Goal: Task Accomplishment & Management: Complete application form

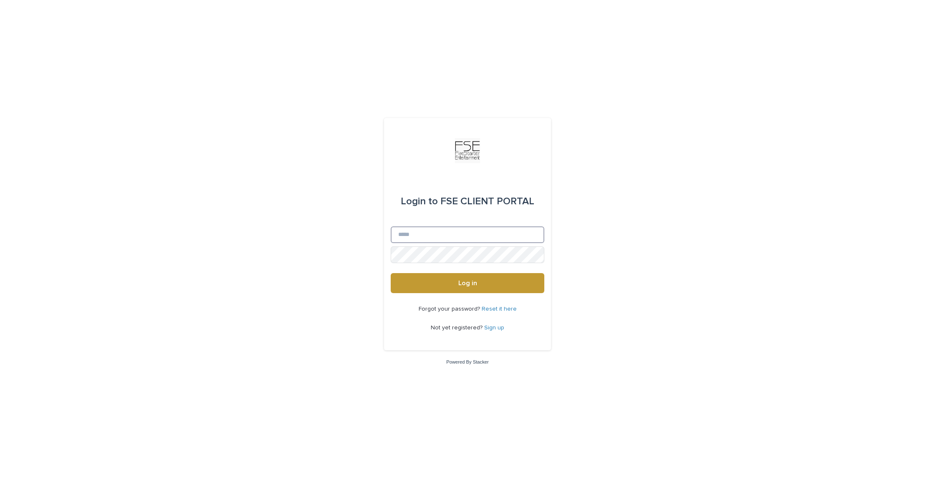
type input "**********"
click at [467, 284] on button "Log in" at bounding box center [468, 283] width 154 height 20
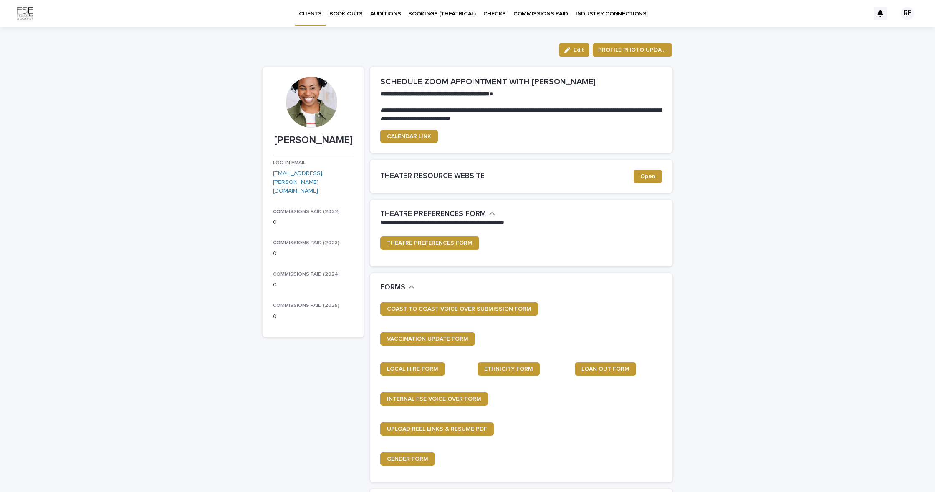
click at [344, 13] on p "BOOK OUTS" at bounding box center [345, 9] width 33 height 18
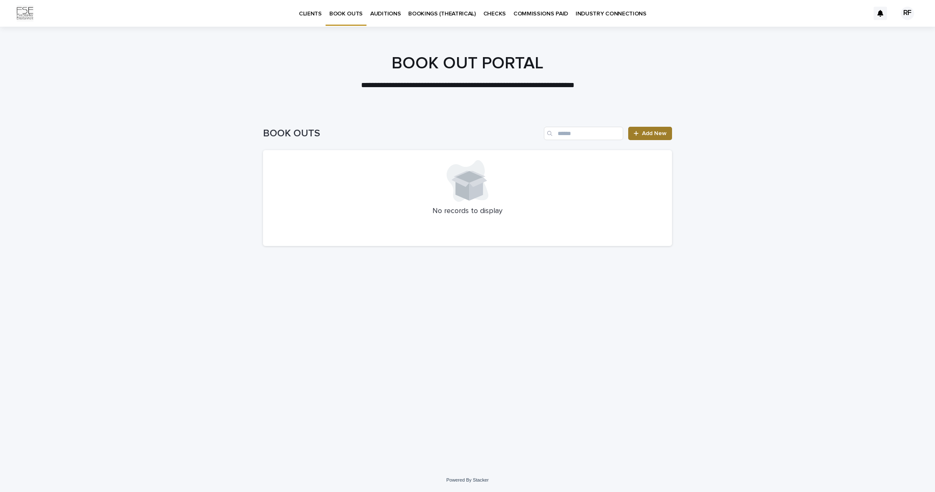
click at [650, 137] on link "Add New" at bounding box center [650, 133] width 44 height 13
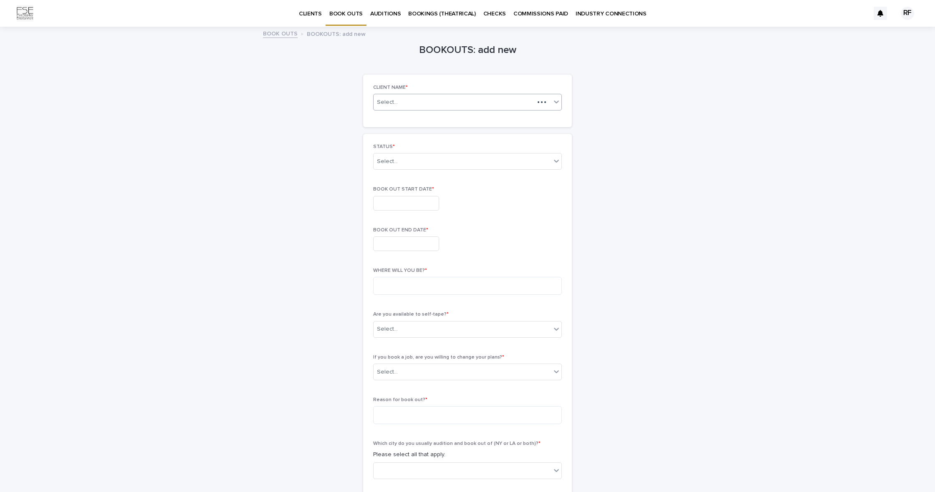
click at [461, 99] on div "Select..." at bounding box center [454, 102] width 161 height 10
click at [443, 119] on div "[PERSON_NAME]" at bounding box center [468, 117] width 188 height 15
click at [415, 159] on div "Select..." at bounding box center [462, 162] width 177 height 14
click at [417, 177] on div "CURRENT BOOK OUT" at bounding box center [468, 176] width 188 height 15
click at [399, 202] on input "text" at bounding box center [406, 203] width 66 height 15
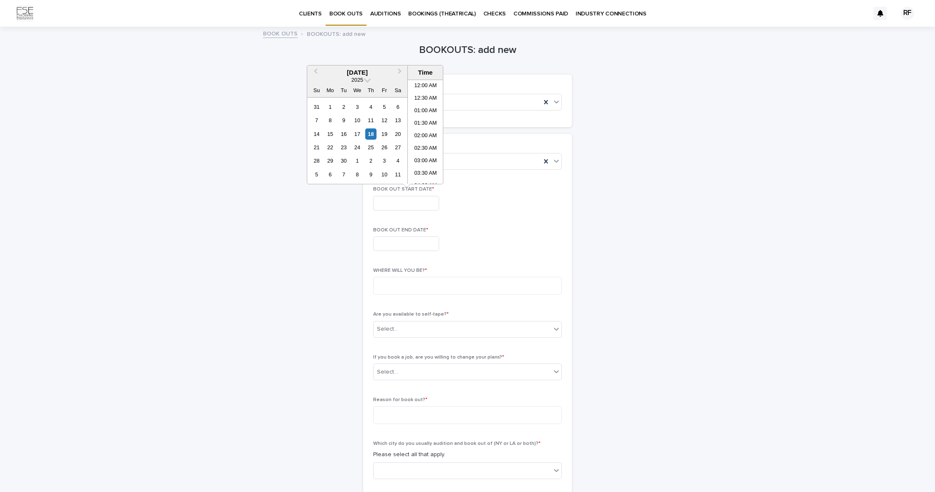
scroll to position [342, 0]
click at [400, 71] on span "Next Month" at bounding box center [400, 72] width 0 height 11
click at [399, 109] on div "4" at bounding box center [397, 106] width 11 height 11
click at [398, 133] on div "18" at bounding box center [397, 134] width 11 height 11
click at [400, 107] on div "4" at bounding box center [397, 106] width 11 height 11
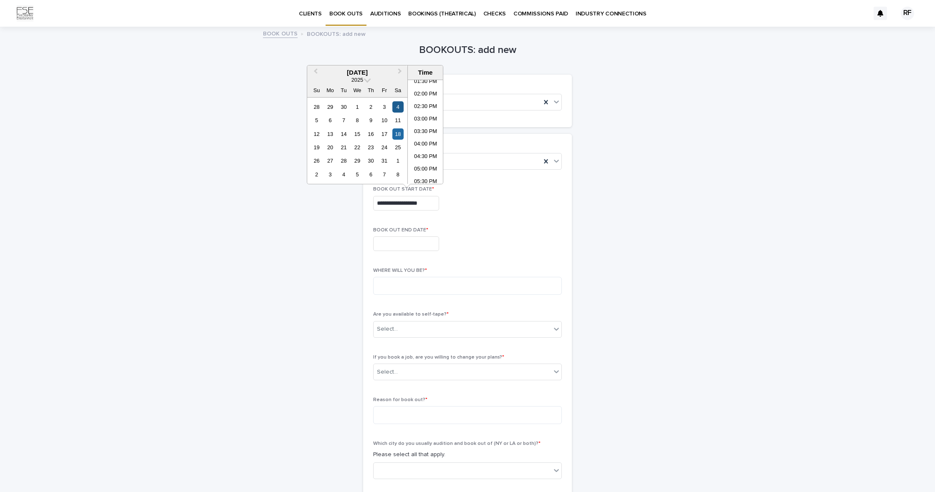
type input "**********"
click at [429, 81] on li "12:00 AM" at bounding box center [425, 86] width 35 height 13
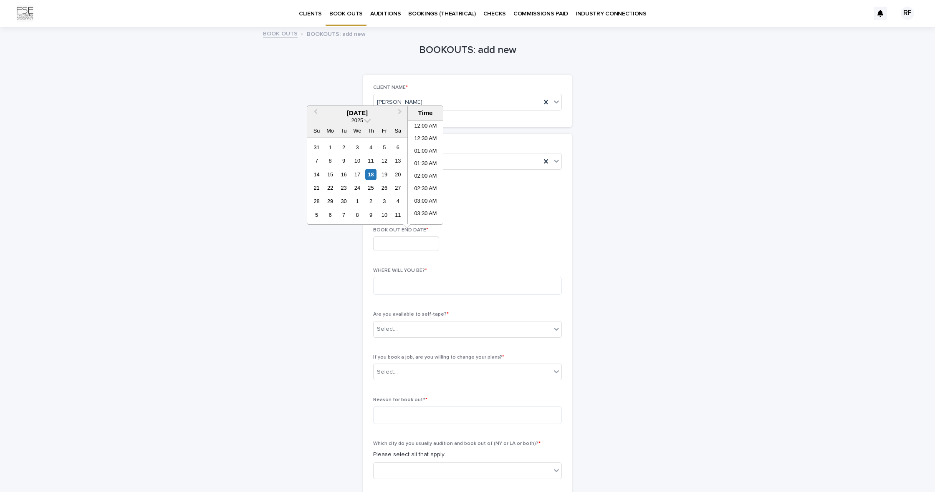
click at [399, 242] on input "text" at bounding box center [406, 244] width 66 height 15
click at [400, 114] on span "Next Month" at bounding box center [400, 112] width 0 height 11
click at [399, 175] on div "18" at bounding box center [397, 174] width 11 height 11
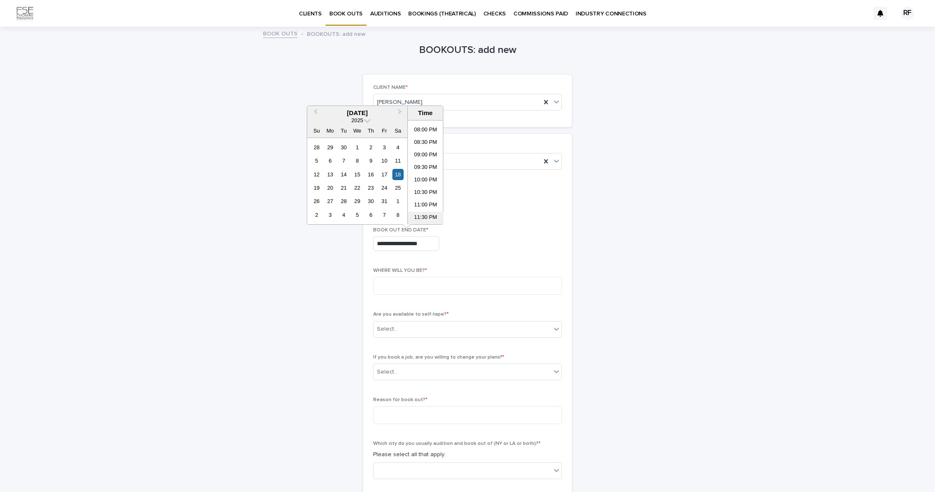
click at [424, 217] on li "11:30 PM" at bounding box center [425, 218] width 35 height 13
type input "**********"
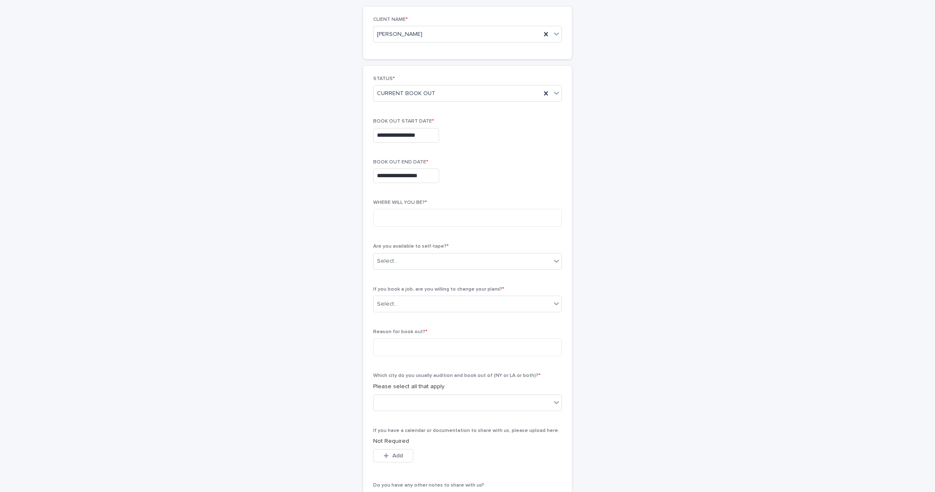
scroll to position [68, 0]
click at [399, 177] on input "**********" at bounding box center [406, 175] width 66 height 15
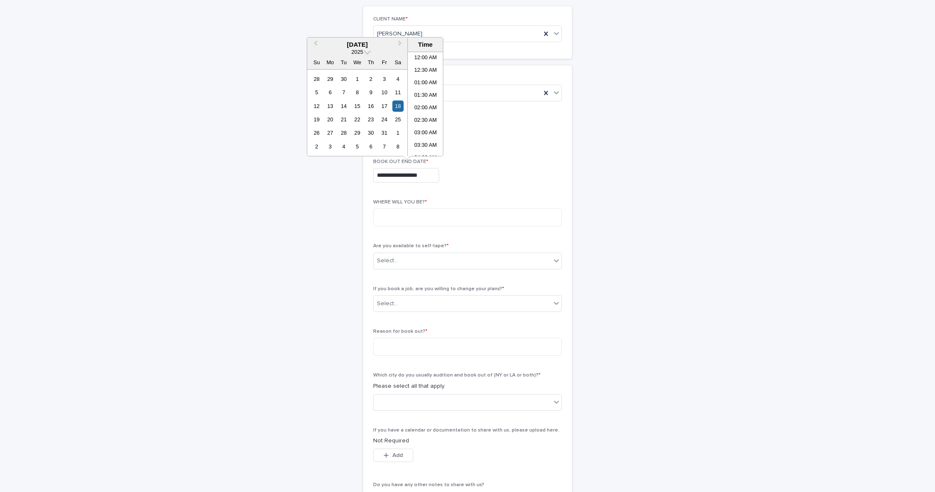
scroll to position [497, 0]
click at [350, 191] on div "**********" at bounding box center [467, 258] width 409 height 599
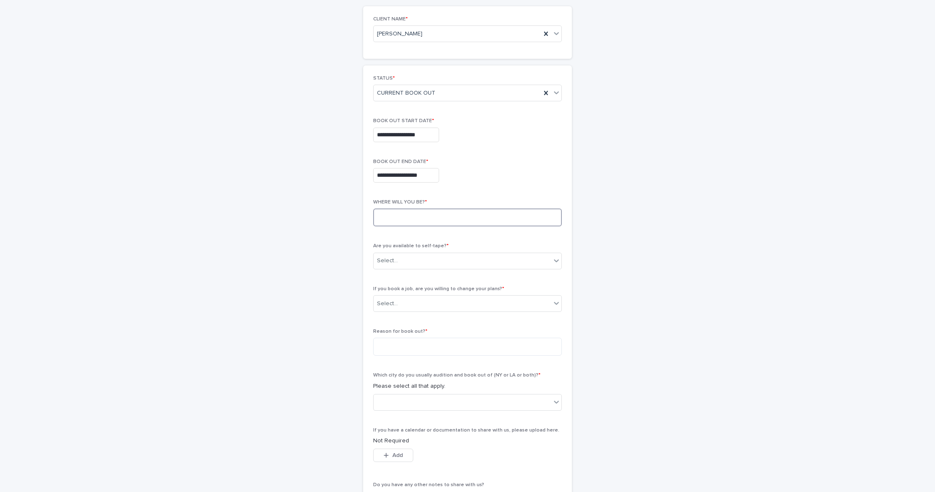
click at [418, 216] on textarea at bounding box center [467, 218] width 189 height 18
type textarea "*****"
click at [417, 257] on div "Select..." at bounding box center [462, 261] width 177 height 14
click at [397, 276] on div "YES" at bounding box center [468, 275] width 188 height 15
click at [395, 304] on div "Select..." at bounding box center [387, 304] width 21 height 9
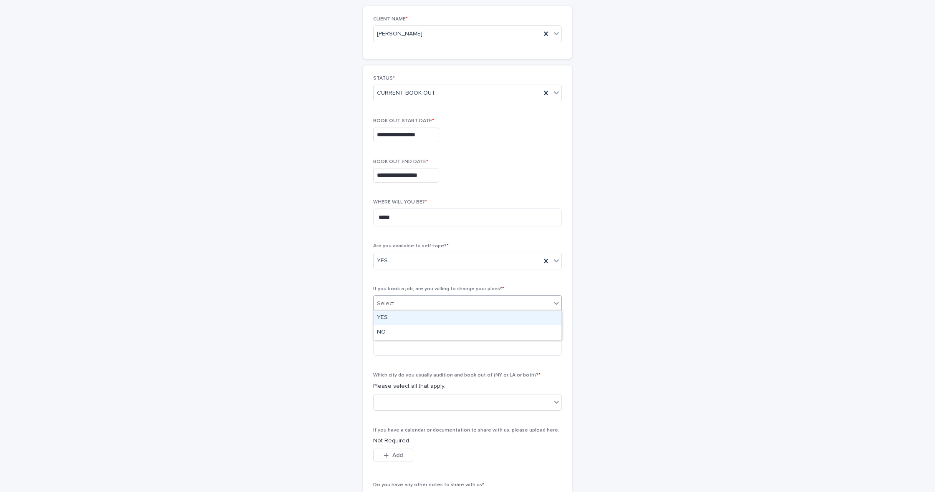
click at [390, 318] on div "YES" at bounding box center [468, 318] width 188 height 15
click at [387, 344] on textarea at bounding box center [467, 347] width 189 height 18
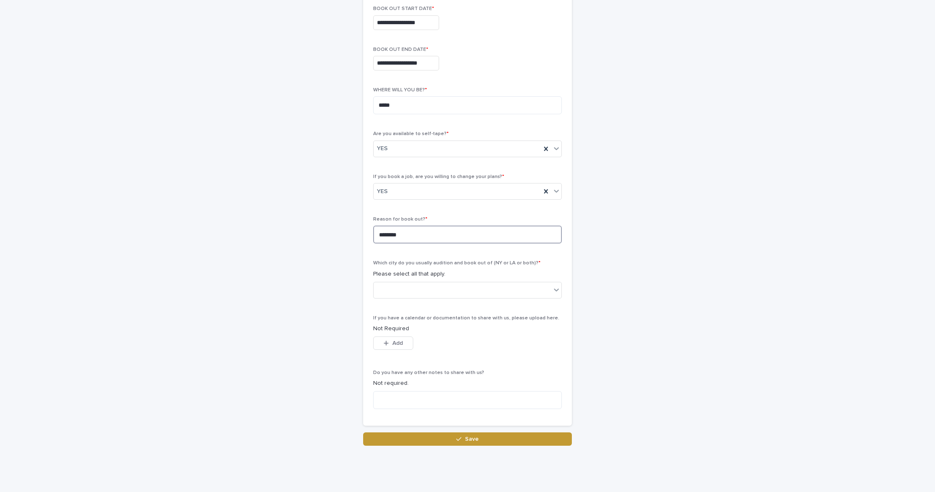
scroll to position [182, 0]
type textarea "********"
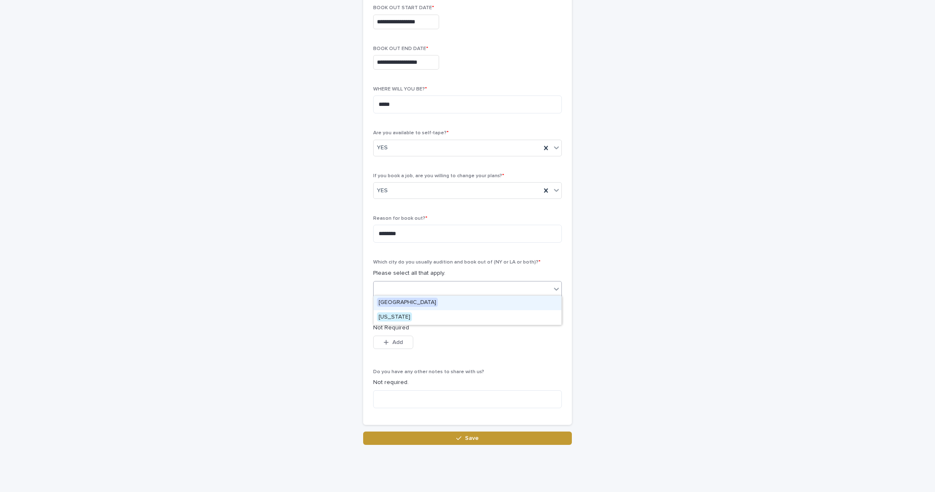
click at [422, 283] on div at bounding box center [462, 290] width 177 height 14
click at [401, 316] on span "[US_STATE]" at bounding box center [394, 317] width 35 height 9
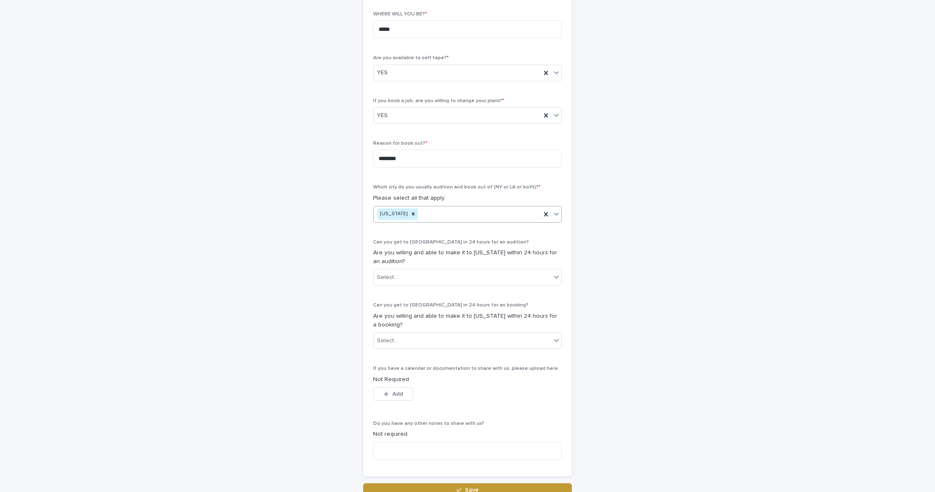
scroll to position [257, 0]
click at [451, 271] on div "Select..." at bounding box center [462, 277] width 177 height 14
click at [404, 302] on div "NO" at bounding box center [468, 305] width 188 height 15
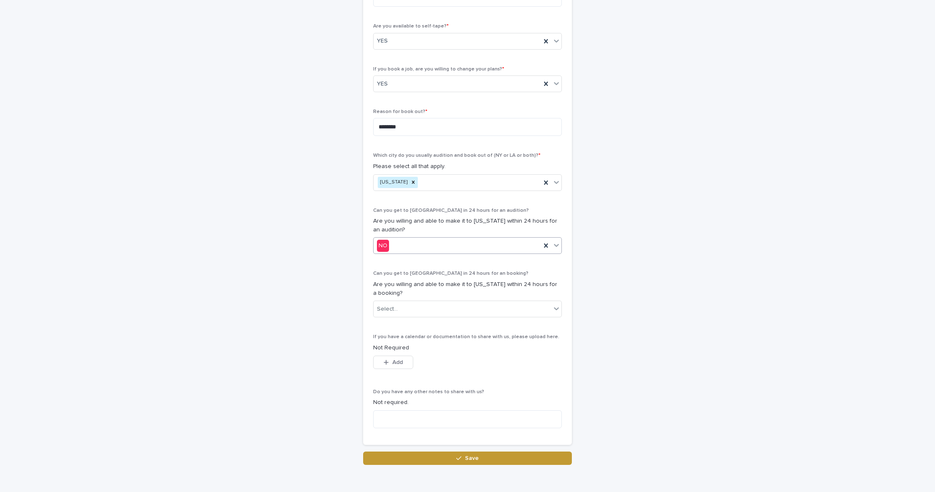
scroll to position [291, 0]
click at [388, 303] on div "Select..." at bounding box center [387, 307] width 21 height 9
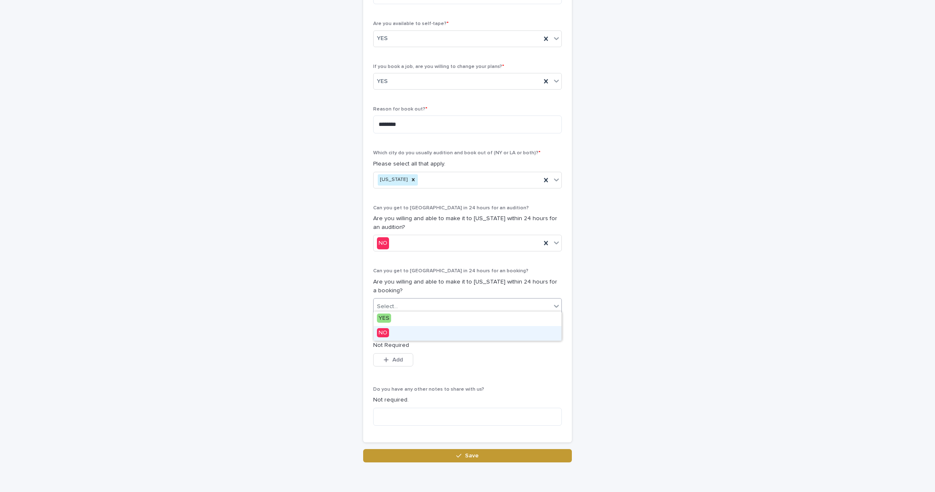
click at [380, 333] on span "NO" at bounding box center [383, 332] width 12 height 9
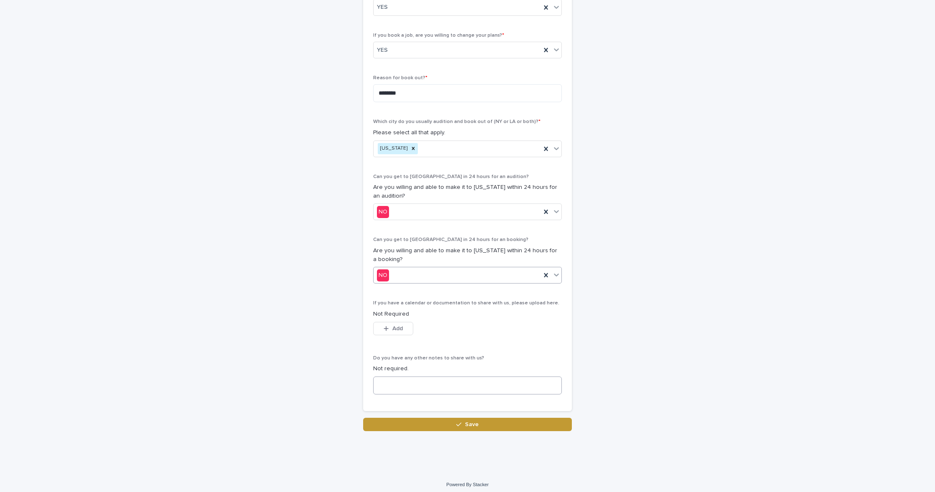
scroll to position [321, 0]
click at [434, 385] on textarea at bounding box center [467, 387] width 189 height 18
click at [441, 422] on button "Save" at bounding box center [467, 425] width 209 height 13
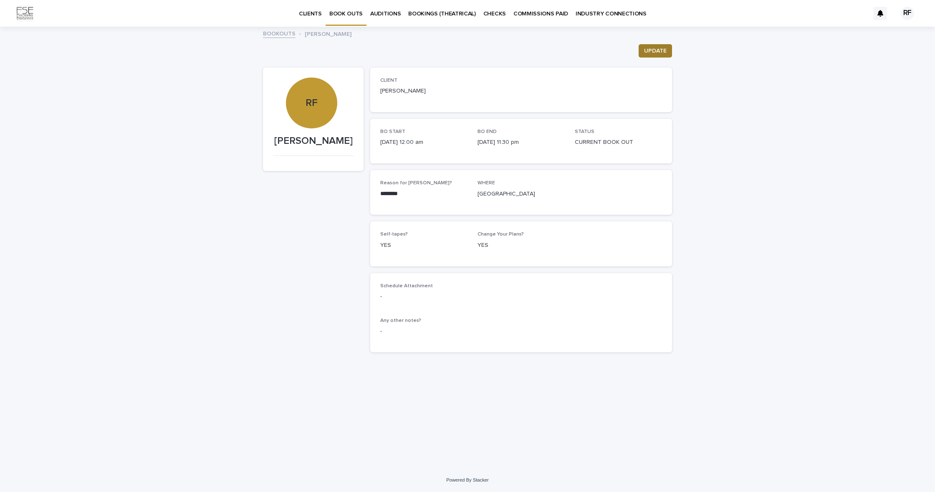
click at [657, 47] on span "UPDATE" at bounding box center [655, 51] width 23 height 8
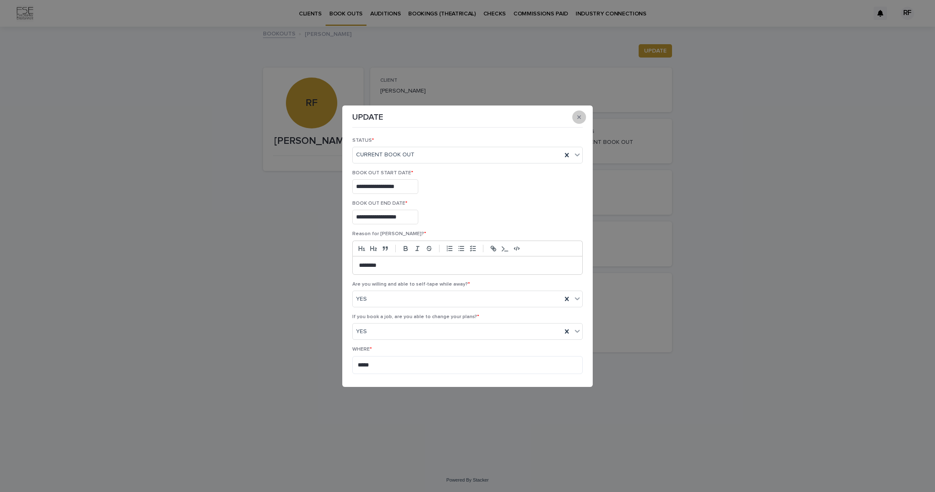
click at [580, 118] on icon "button" at bounding box center [579, 117] width 4 height 4
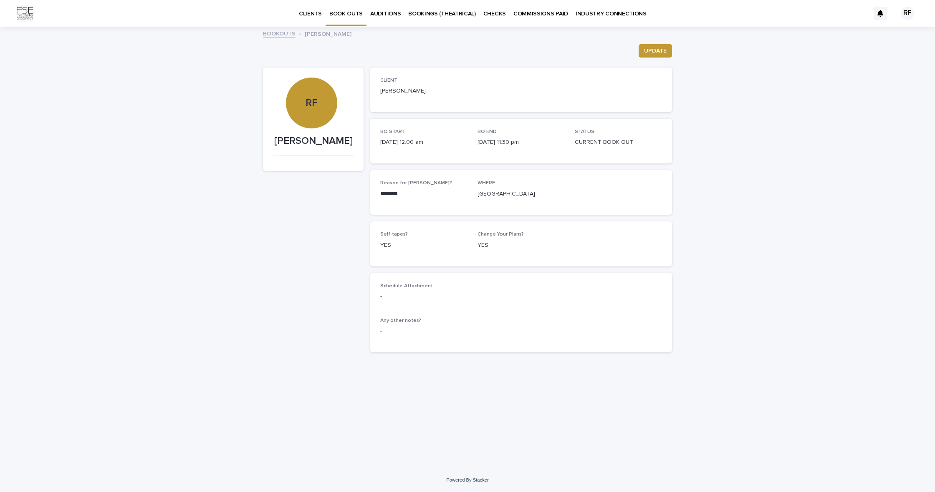
click at [449, 13] on p "BOOKINGS (THEATRICAL)" at bounding box center [442, 9] width 68 height 18
